Goal: Use online tool/utility: Utilize a website feature to perform a specific function

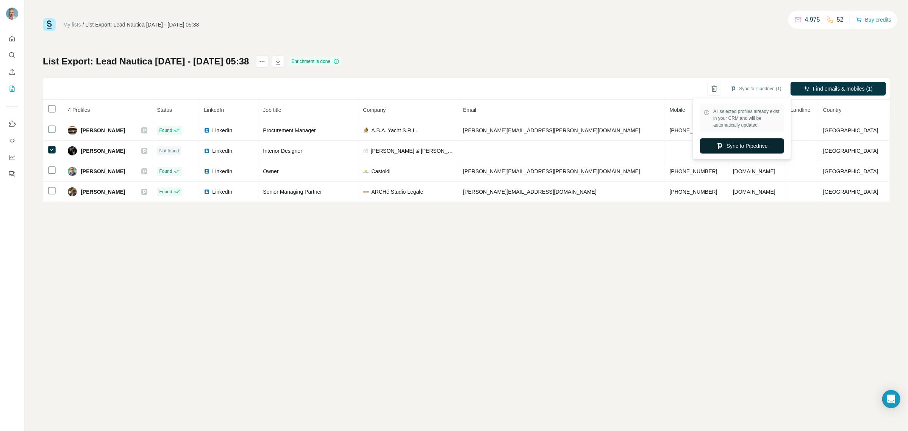
click at [747, 146] on button "Sync to Pipedrive" at bounding box center [742, 145] width 84 height 15
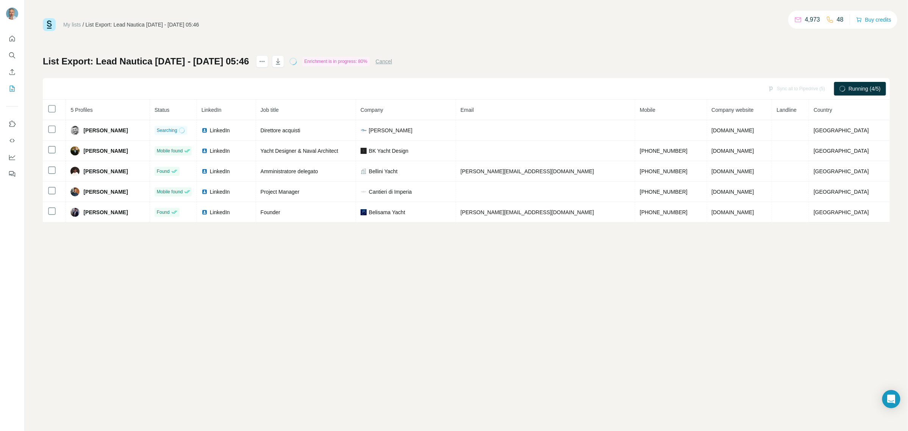
click at [58, 109] on th at bounding box center [54, 110] width 23 height 20
